Goal: Information Seeking & Learning: Check status

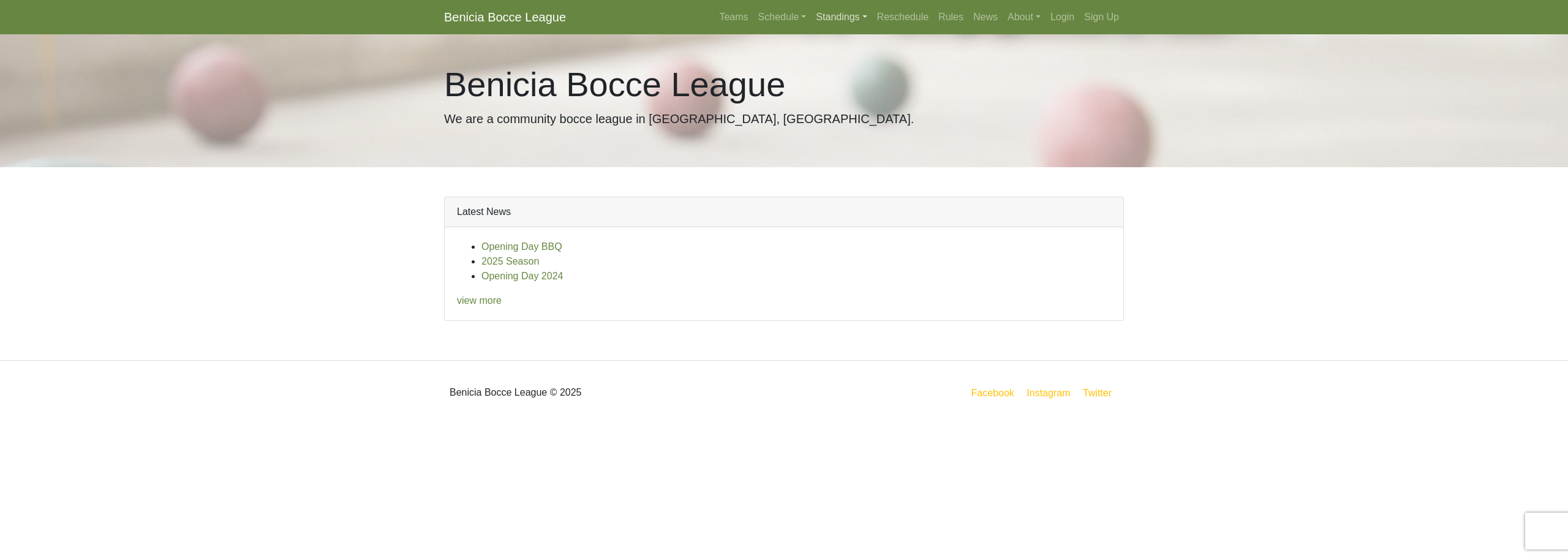
click at [830, 11] on link "Standings" at bounding box center [842, 17] width 61 height 25
click at [856, 116] on link "[DATE] Night" at bounding box center [861, 124] width 99 height 20
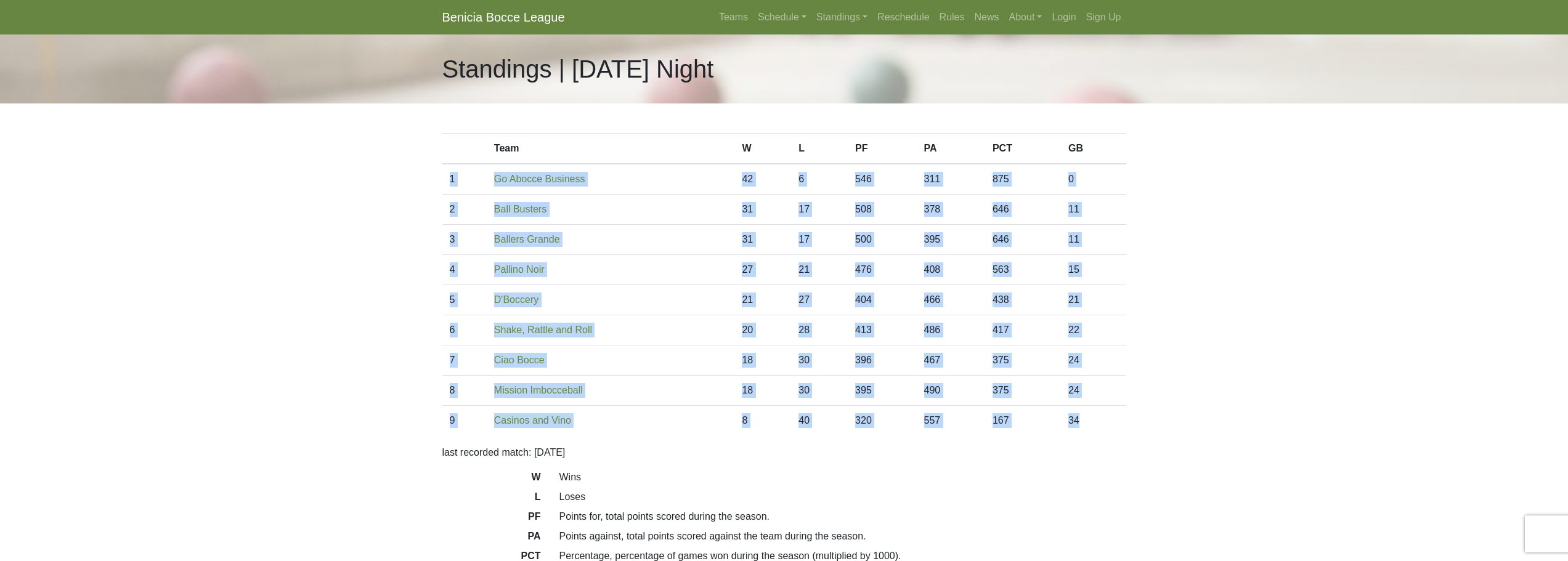
drag, startPoint x: 1102, startPoint y: 420, endPoint x: 450, endPoint y: 177, distance: 695.8
click at [450, 177] on tbody "1 Go Abocce Business 42 6 546 311 875 0 2 Ball Busters 31 17 508 378 646 11 3 3…" at bounding box center [784, 300] width 684 height 272
copy tbody "1 Go Abocce Business 42 6 546 311 875 0 2 Ball Busters 31 17 508 378 646 11 3 B…"
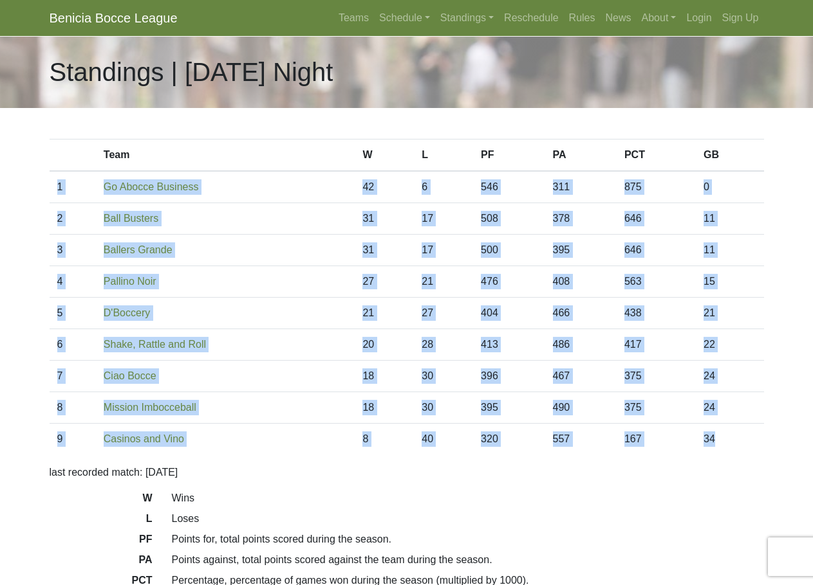
copy tbody "1 Go Abocce Business 42 6 546 311 875 0 2 Ball Busters 31 17 508 378 646 11 3 B…"
click at [455, 23] on link "Standings" at bounding box center [467, 18] width 64 height 26
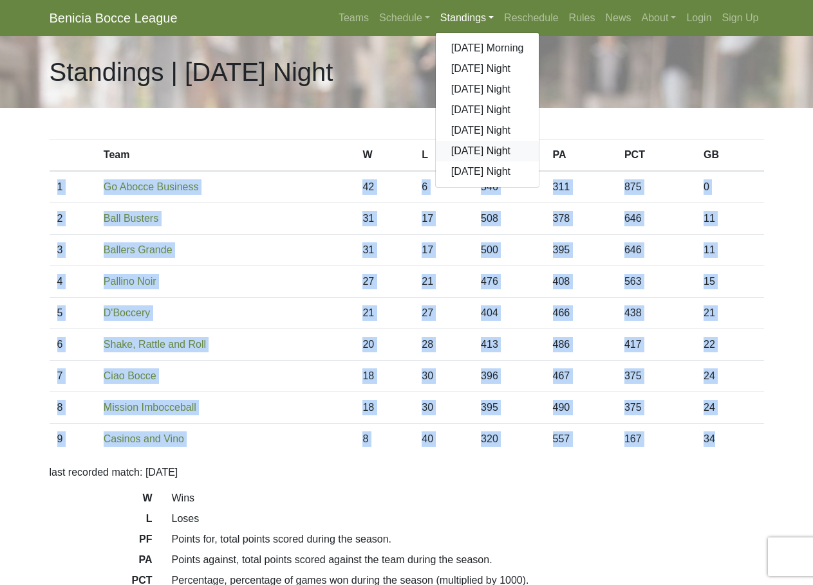
click at [470, 149] on link "[DATE] Night" at bounding box center [488, 151] width 104 height 21
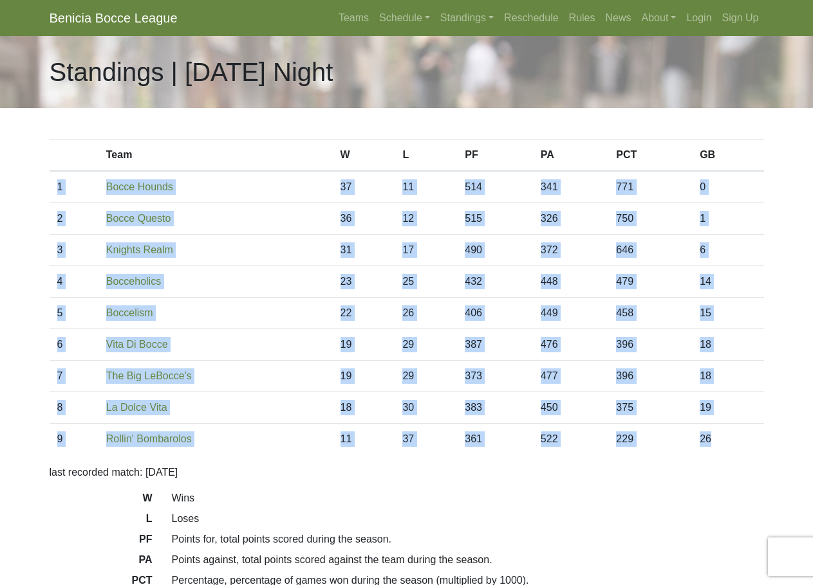
drag, startPoint x: 730, startPoint y: 440, endPoint x: 59, endPoint y: 190, distance: 715.9
click at [59, 190] on tbody "1 Bocce Hounds 37 11 514 341 771 0 2 Bocce Questo 36 12 515 326 750 1 3 31 17 4…" at bounding box center [407, 313] width 714 height 284
copy tbody "1 Bocce Hounds 37 11 514 341 771 0 2 Bocce Questo 36 12 515 326 750 1 3 Knights…"
click at [461, 18] on link "Standings" at bounding box center [467, 18] width 64 height 26
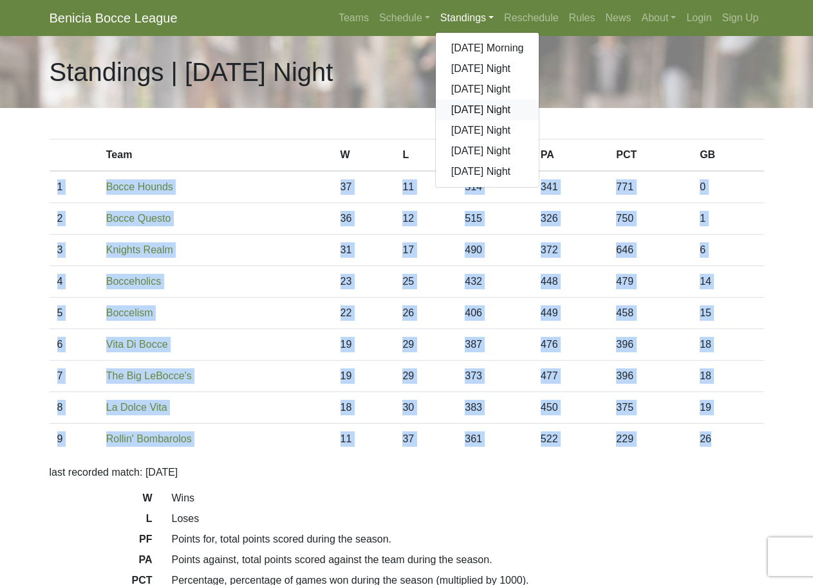
click at [479, 113] on link "[DATE] Night" at bounding box center [488, 110] width 104 height 21
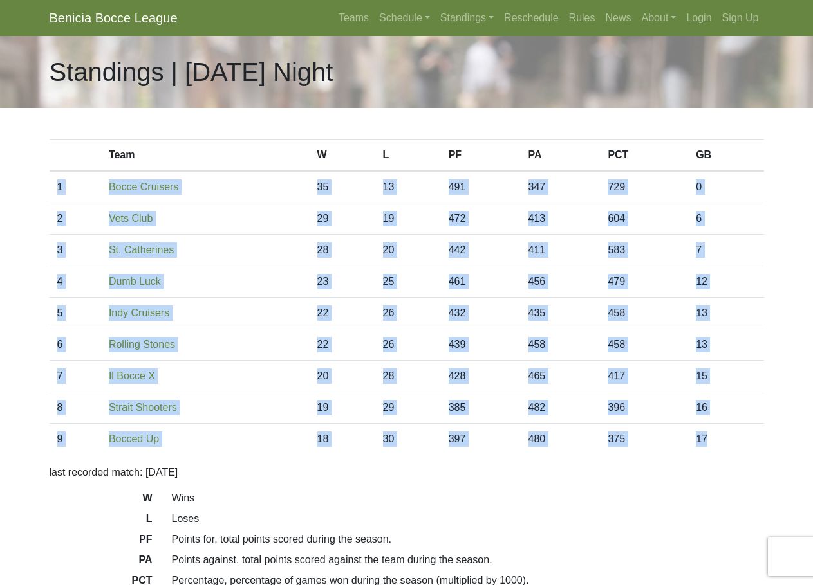
drag, startPoint x: 732, startPoint y: 436, endPoint x: 59, endPoint y: 191, distance: 716.8
click at [59, 191] on tbody "1 Bocce Cruisers 35 13 491 347 729 0 2 Vets Club 29 19 472 413 604 6 3 28 20 44…" at bounding box center [407, 313] width 714 height 284
copy tbody "1 Bocce Cruisers 35 13 491 347 729 0 2 Vets Club 29 19 472 413 604 6 3 St. Cath…"
click at [476, 22] on link "Standings" at bounding box center [467, 18] width 64 height 26
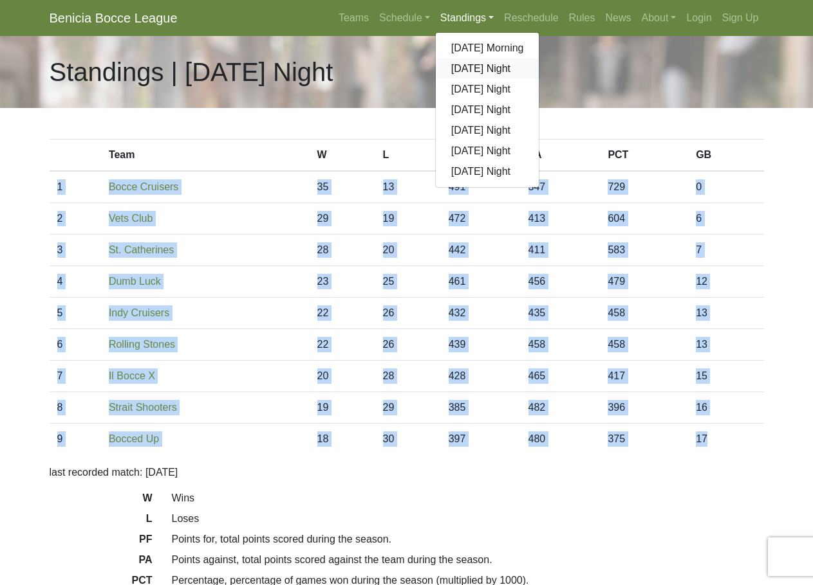
click at [477, 68] on link "[DATE] Night" at bounding box center [488, 69] width 104 height 21
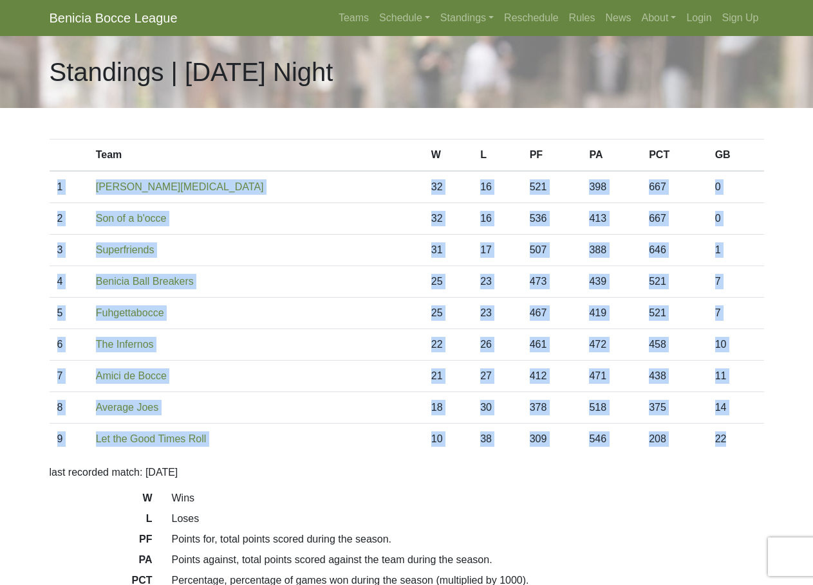
drag, startPoint x: 738, startPoint y: 439, endPoint x: 57, endPoint y: 194, distance: 724.1
click at [57, 194] on tbody "1 Benicia Smog 32 16 521 398 667 0 2 Son of a b'occe 32 16 536 413 667 0 3 31 1…" at bounding box center [407, 313] width 714 height 284
copy tbody "1 Benicia Smog 32 16 521 398 667 0 2 Son of a b'occe 32 16 536 413 667 0 3 Supe…"
click at [464, 17] on link "Standings" at bounding box center [467, 18] width 64 height 26
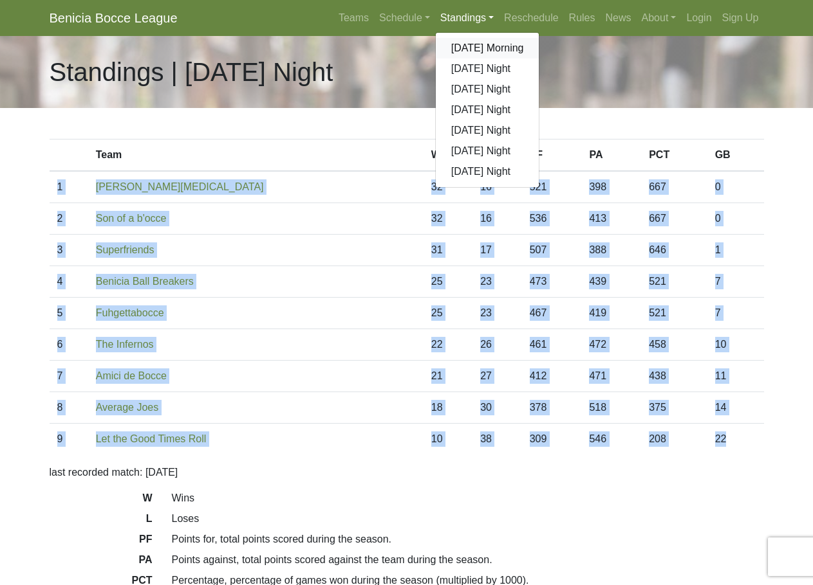
click at [472, 45] on link "[DATE] Morning" at bounding box center [488, 48] width 104 height 21
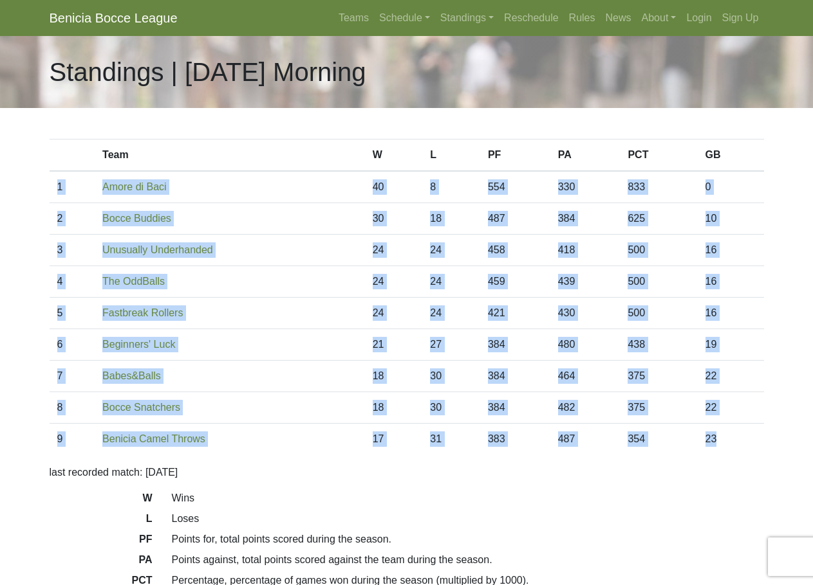
drag, startPoint x: 733, startPoint y: 434, endPoint x: 57, endPoint y: 189, distance: 719.2
click at [57, 189] on tbody "1 Amore di Baci 40 8 554 330 833 0 2 Bocce Buddies 30 18 487 384 625 10 3 24 24…" at bounding box center [407, 313] width 714 height 284
copy tbody "1 Amore di Baci 40 8 554 330 833 0 2 Bocce Buddies 30 18 487 384 625 10 3 Unusu…"
click at [469, 15] on link "Standings" at bounding box center [467, 18] width 64 height 26
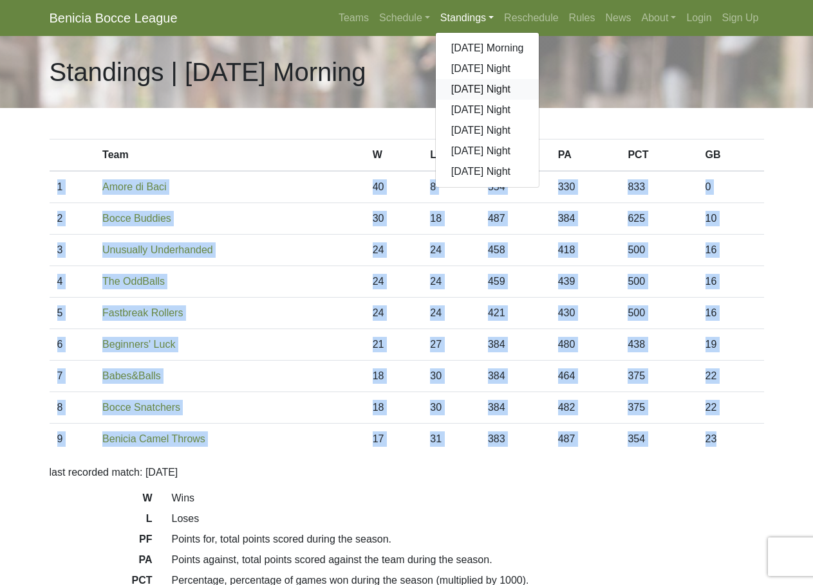
click at [475, 89] on link "[DATE] Night" at bounding box center [488, 89] width 104 height 21
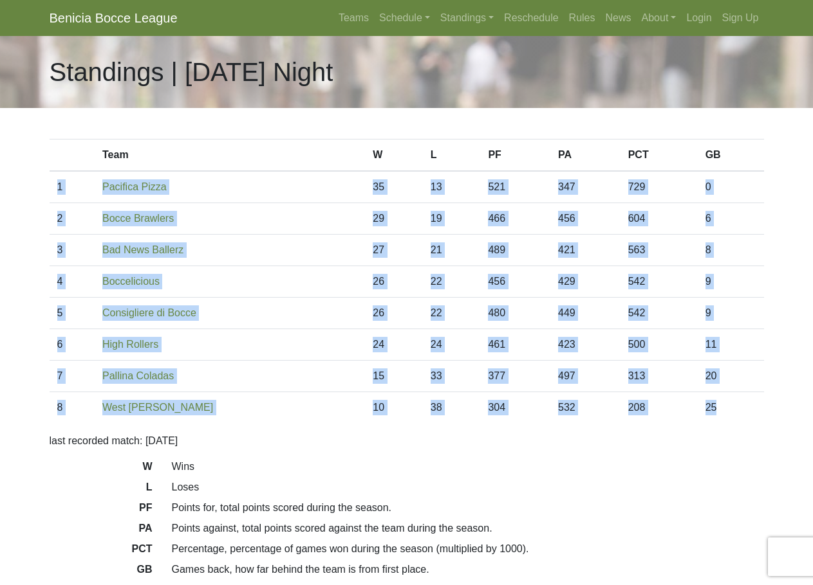
drag, startPoint x: 733, startPoint y: 408, endPoint x: 59, endPoint y: 199, distance: 706.5
click at [59, 199] on tbody "1 Pacifica Pizza 35 13 521 347 729 0 2 Bocce Brawlers 29 19 466 456 604 6 3 27 …" at bounding box center [407, 297] width 714 height 252
copy tbody "1 Pacifica Pizza 35 13 521 347 729 0 2 Bocce Brawlers 29 19 466 456 604 6 3 Bad…"
click at [461, 22] on link "Standings" at bounding box center [467, 18] width 64 height 26
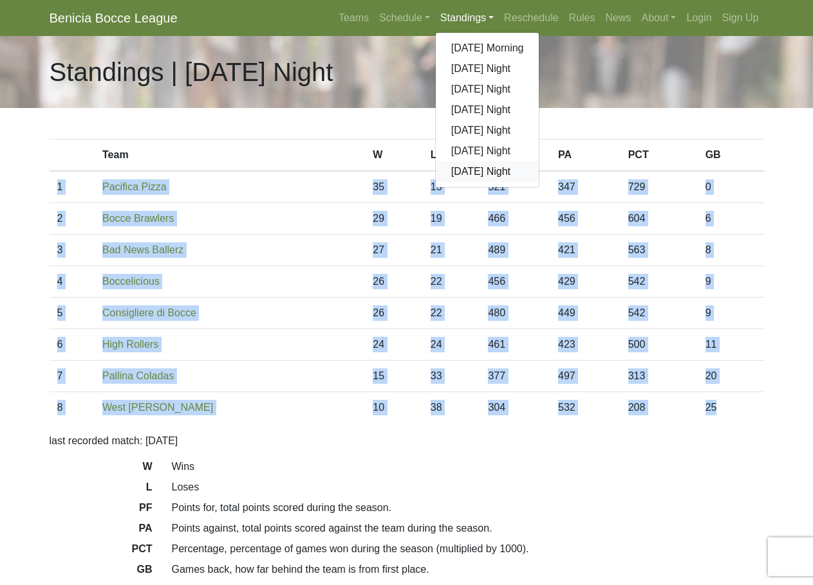
click at [467, 175] on link "[DATE] Night" at bounding box center [488, 171] width 104 height 21
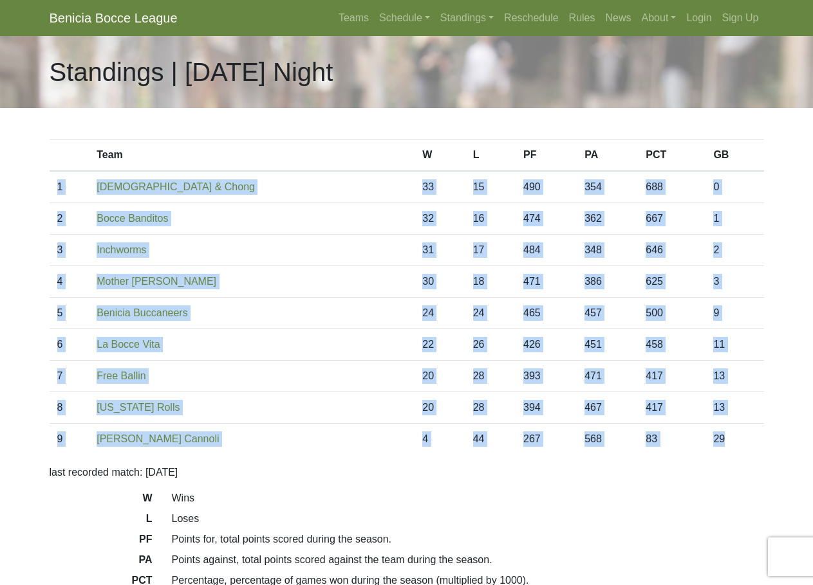
drag, startPoint x: 728, startPoint y: 439, endPoint x: 55, endPoint y: 187, distance: 718.6
click at [55, 187] on tbody "1 Bocheech & Chong 33 15 490 354 688 0 2 Bocce Banditos 32 16 474 362 667 1 3 3…" at bounding box center [407, 313] width 714 height 284
copy tbody "1 Bocheech & Chong 33 15 490 354 688 0 2 Bocce Banditos 32 16 474 362 667 1 3 I…"
click at [403, 12] on link "Schedule" at bounding box center [404, 18] width 61 height 26
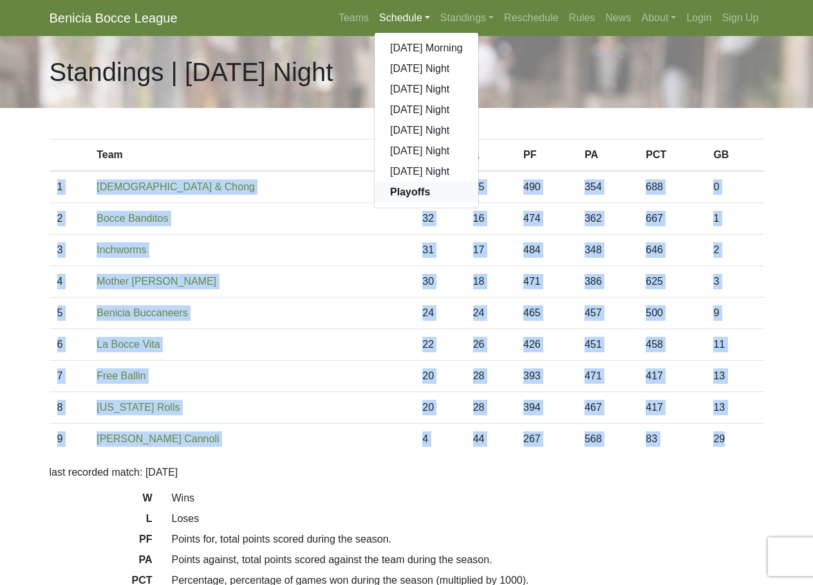
click at [396, 199] on link "Playoffs" at bounding box center [426, 192] width 104 height 21
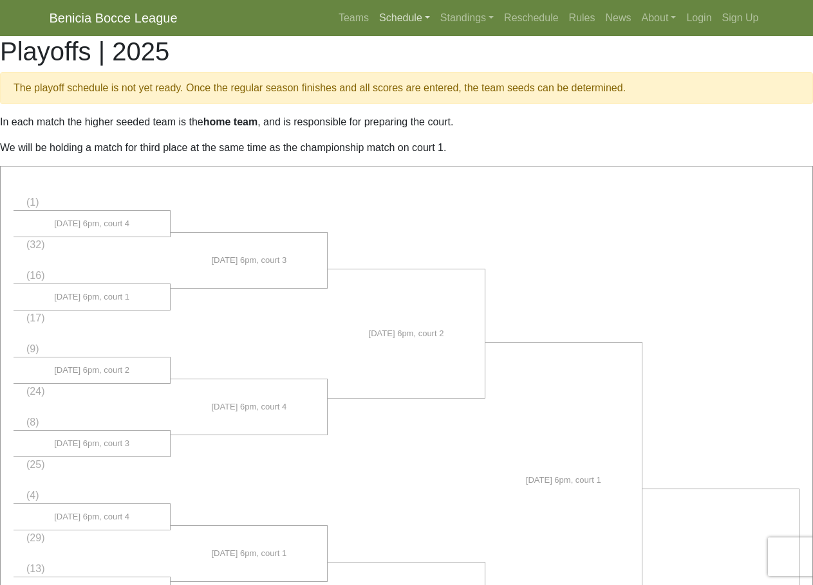
click at [401, 21] on link "Schedule" at bounding box center [404, 18] width 61 height 26
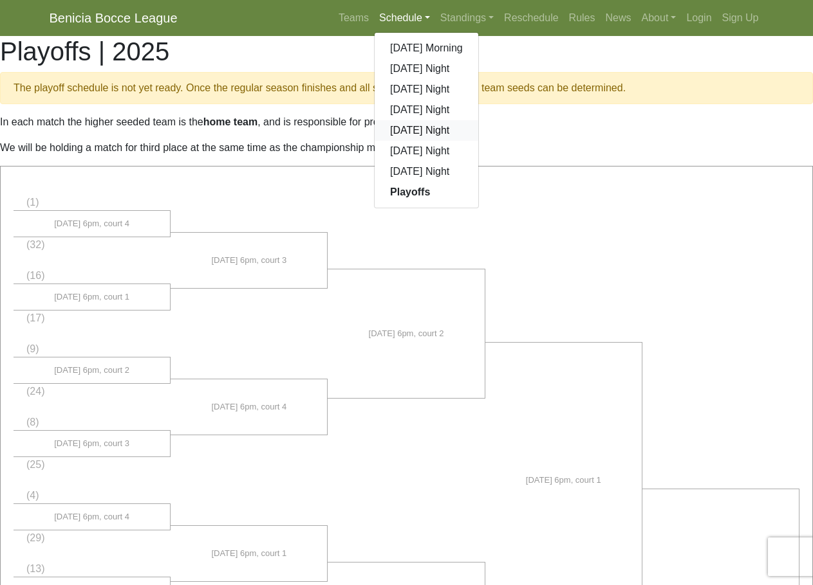
click at [403, 128] on link "[DATE] Night" at bounding box center [426, 130] width 104 height 21
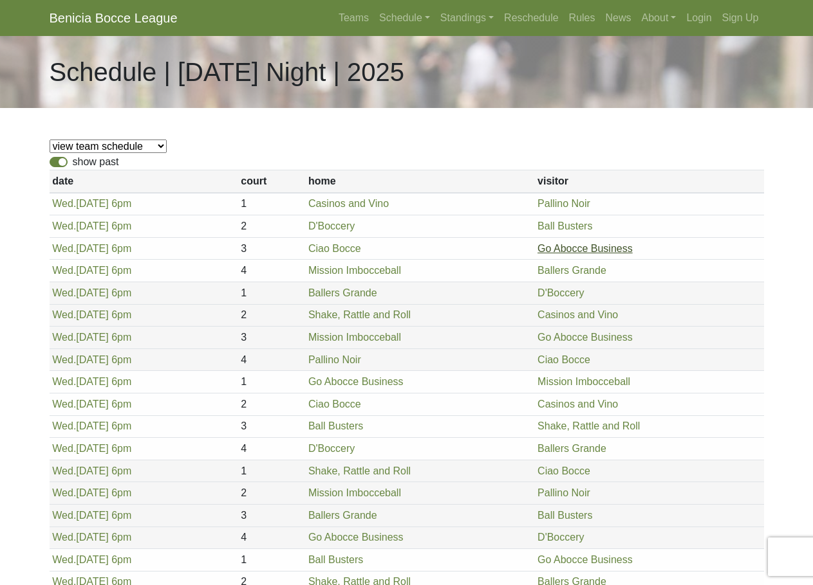
click at [546, 252] on link "Go Abocce Business" at bounding box center [584, 248] width 95 height 11
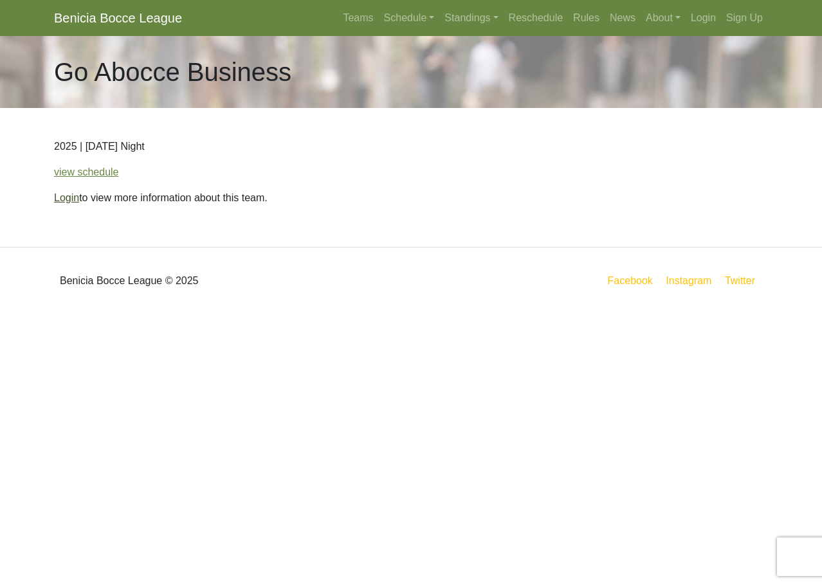
click at [59, 201] on link "Login" at bounding box center [66, 197] width 25 height 11
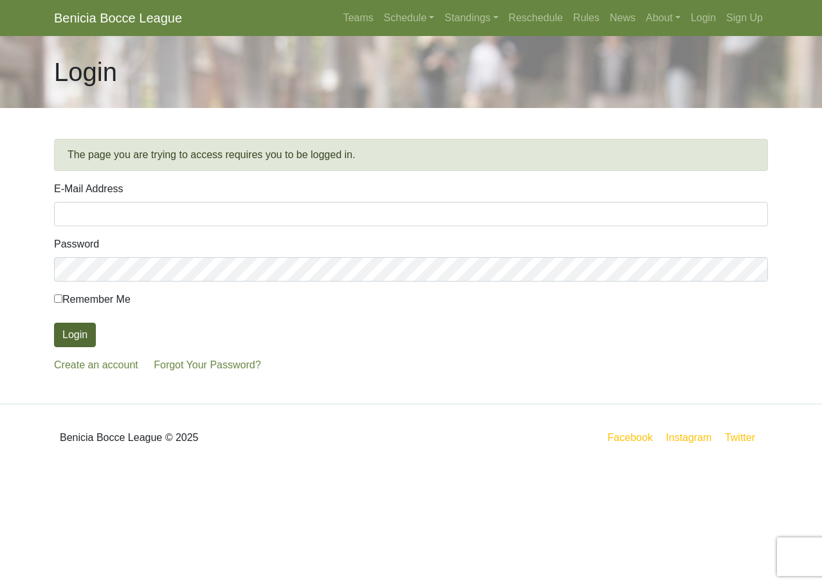
type input "[EMAIL_ADDRESS][DOMAIN_NAME]"
click at [69, 336] on button "Login" at bounding box center [75, 335] width 42 height 24
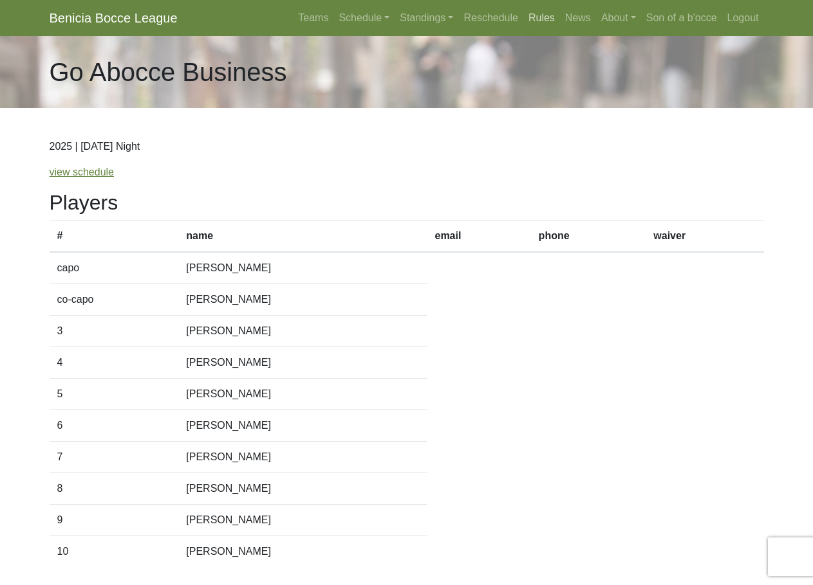
click at [553, 19] on link "Rules" at bounding box center [541, 18] width 37 height 26
click at [419, 16] on link "Standings" at bounding box center [426, 18] width 64 height 26
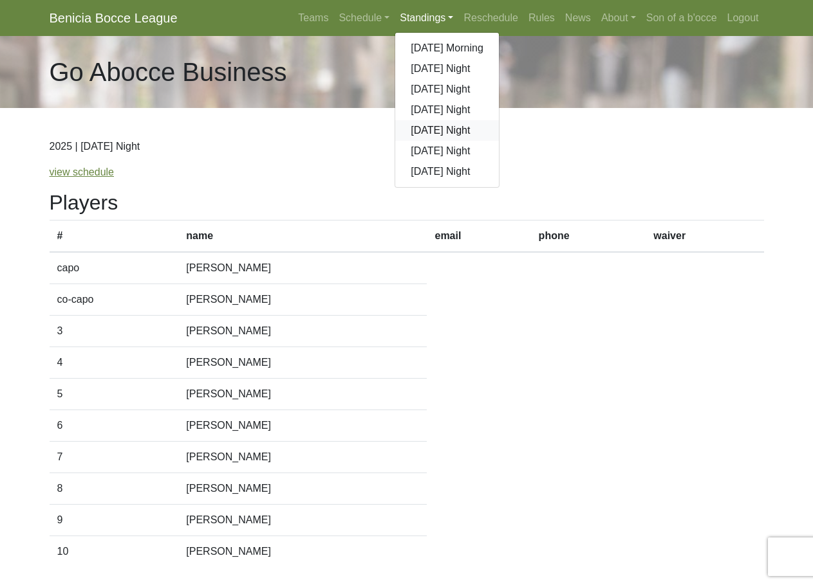
click at [419, 131] on link "[DATE] Night" at bounding box center [447, 130] width 104 height 21
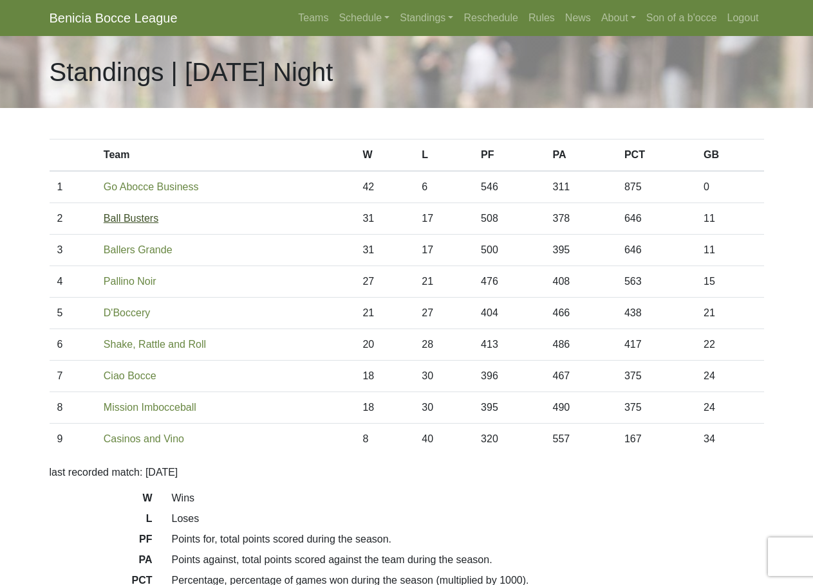
click at [127, 218] on link "Ball Busters" at bounding box center [131, 218] width 55 height 11
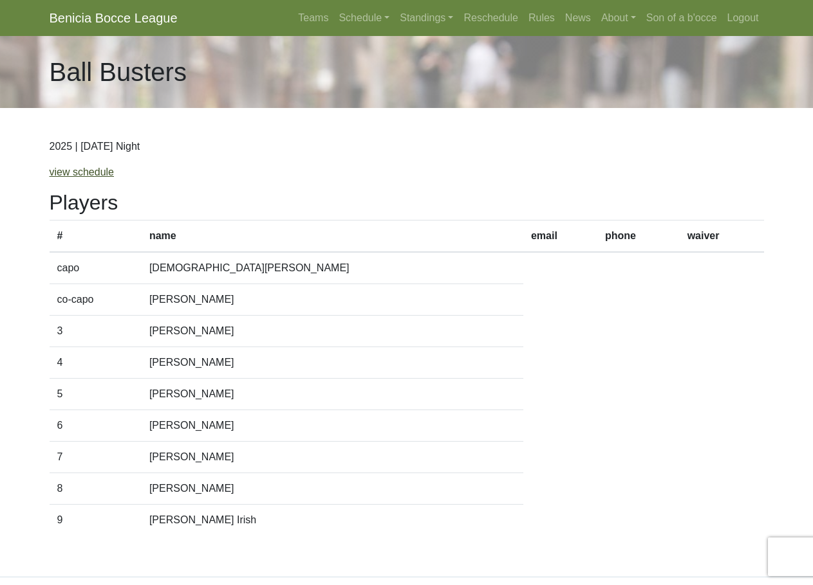
click at [80, 170] on link "view schedule" at bounding box center [82, 172] width 65 height 11
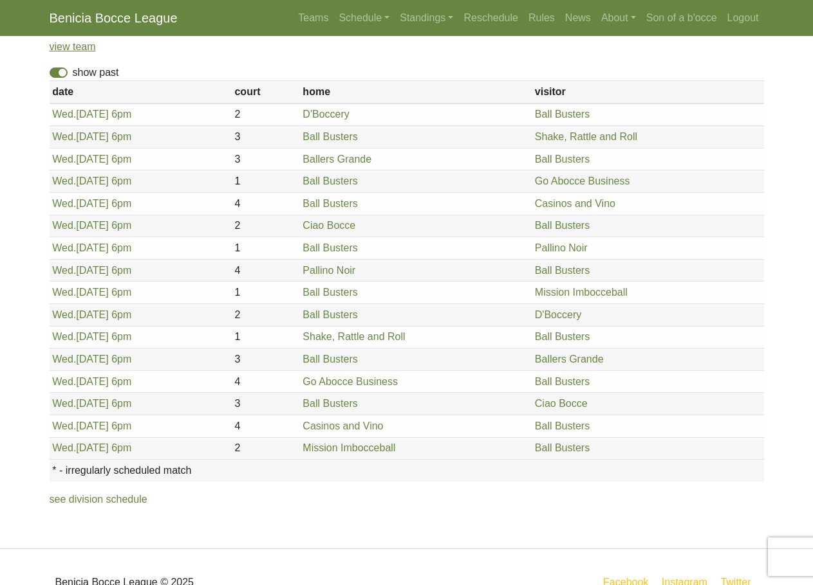
scroll to position [131, 0]
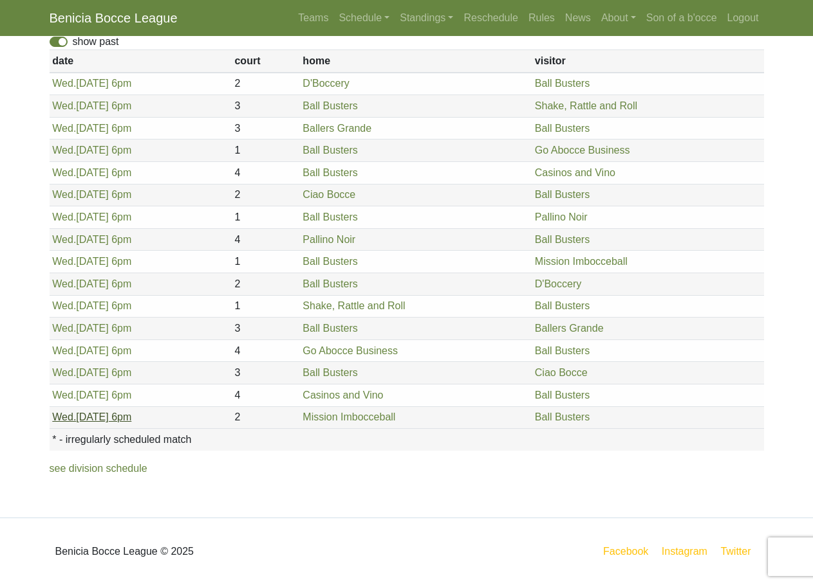
click at [68, 417] on span "Wed." at bounding box center [64, 417] width 24 height 11
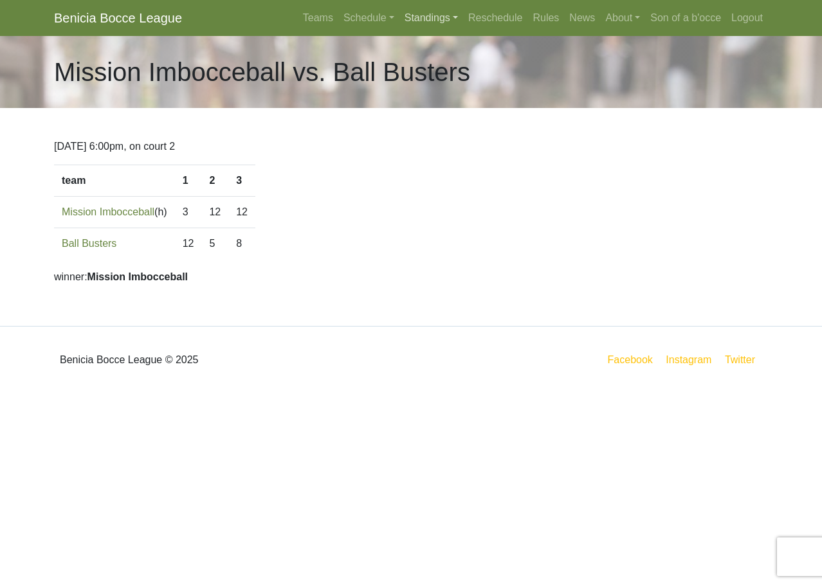
click at [434, 24] on link "Standings" at bounding box center [432, 18] width 64 height 26
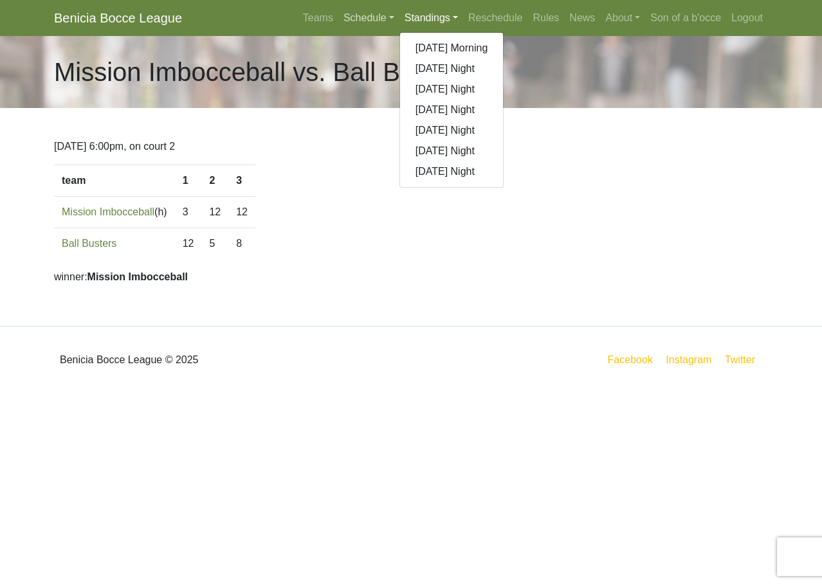
click at [369, 24] on link "Schedule" at bounding box center [368, 18] width 61 height 26
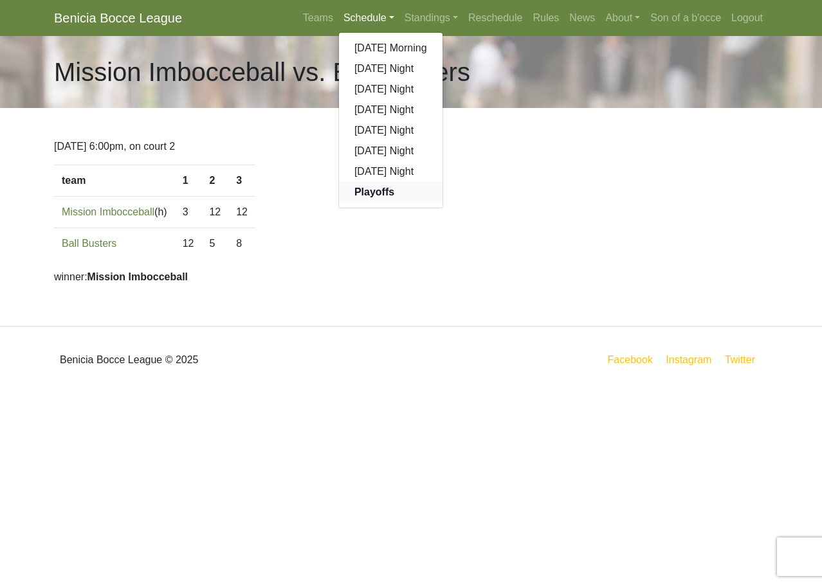
click at [380, 194] on strong "Playoffs" at bounding box center [374, 192] width 40 height 11
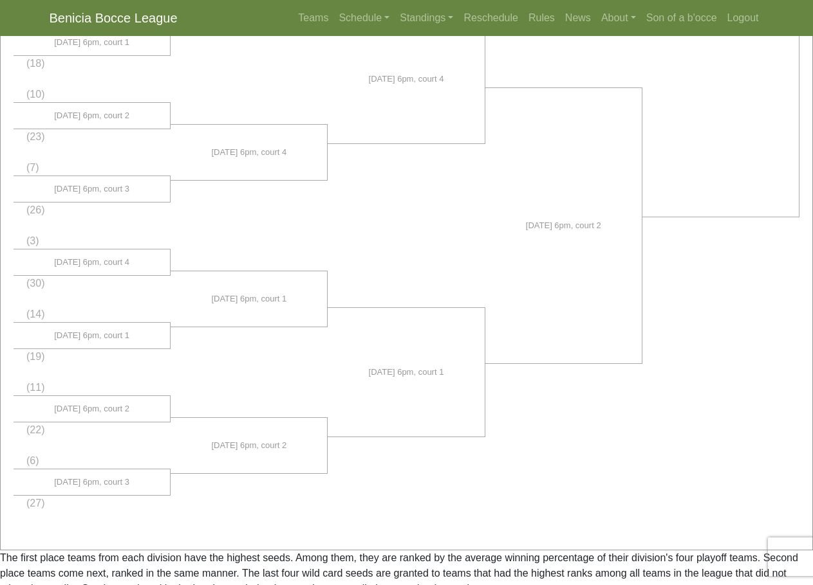
scroll to position [858, 0]
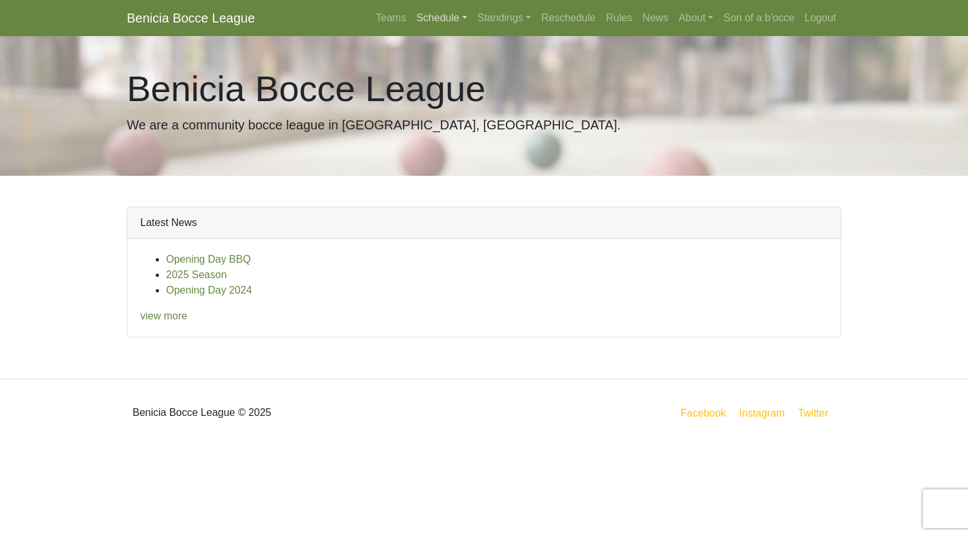
click at [443, 14] on link "Schedule" at bounding box center [441, 18] width 61 height 26
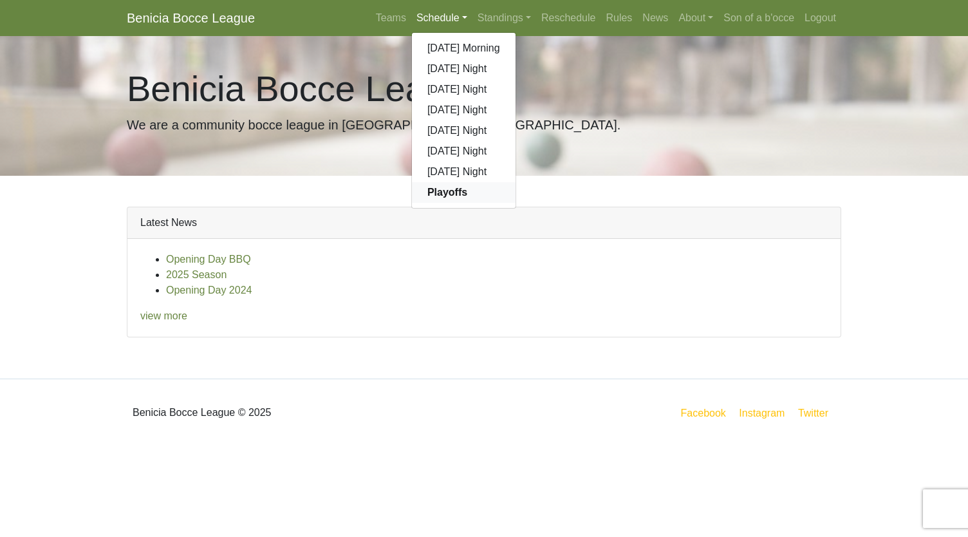
click at [439, 192] on strong "Playoffs" at bounding box center [447, 192] width 40 height 11
